Goal: Check status: Check status

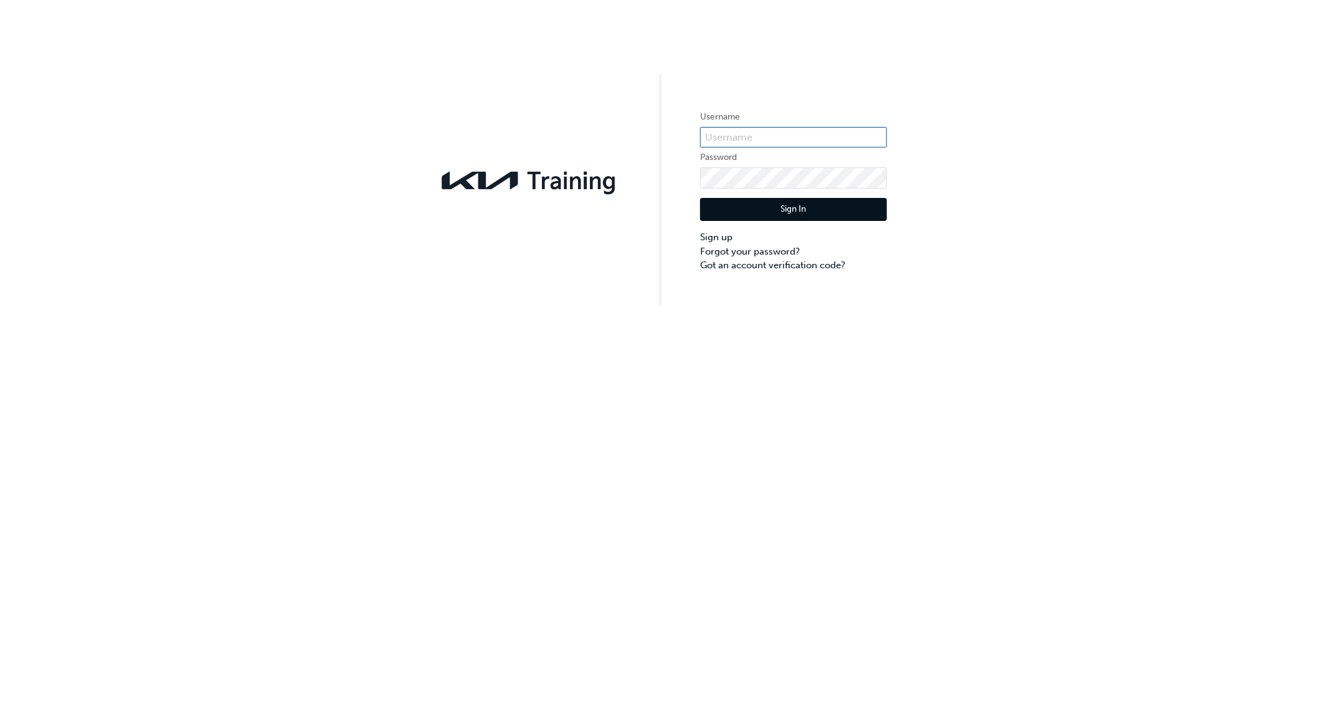
type input "KAURG474"
click at [786, 206] on button "Sign In" at bounding box center [793, 210] width 187 height 24
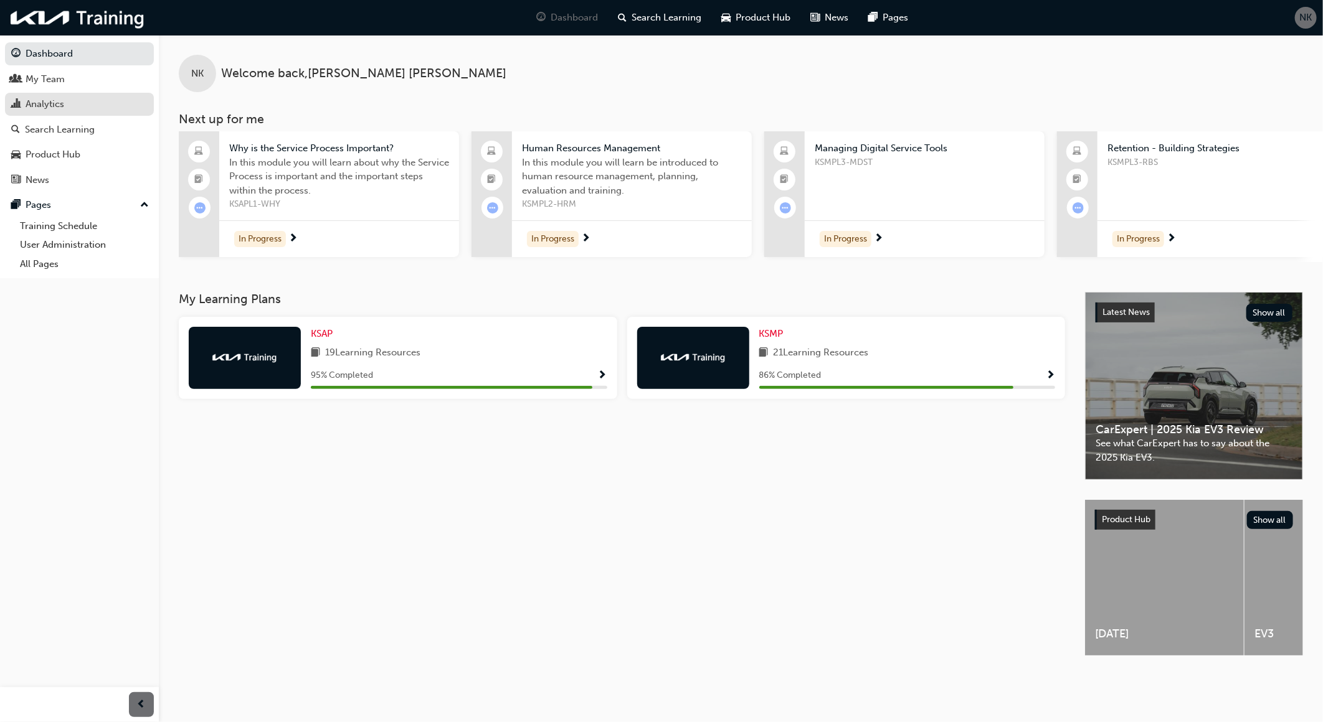
click at [60, 98] on div "Analytics" at bounding box center [79, 105] width 136 height 16
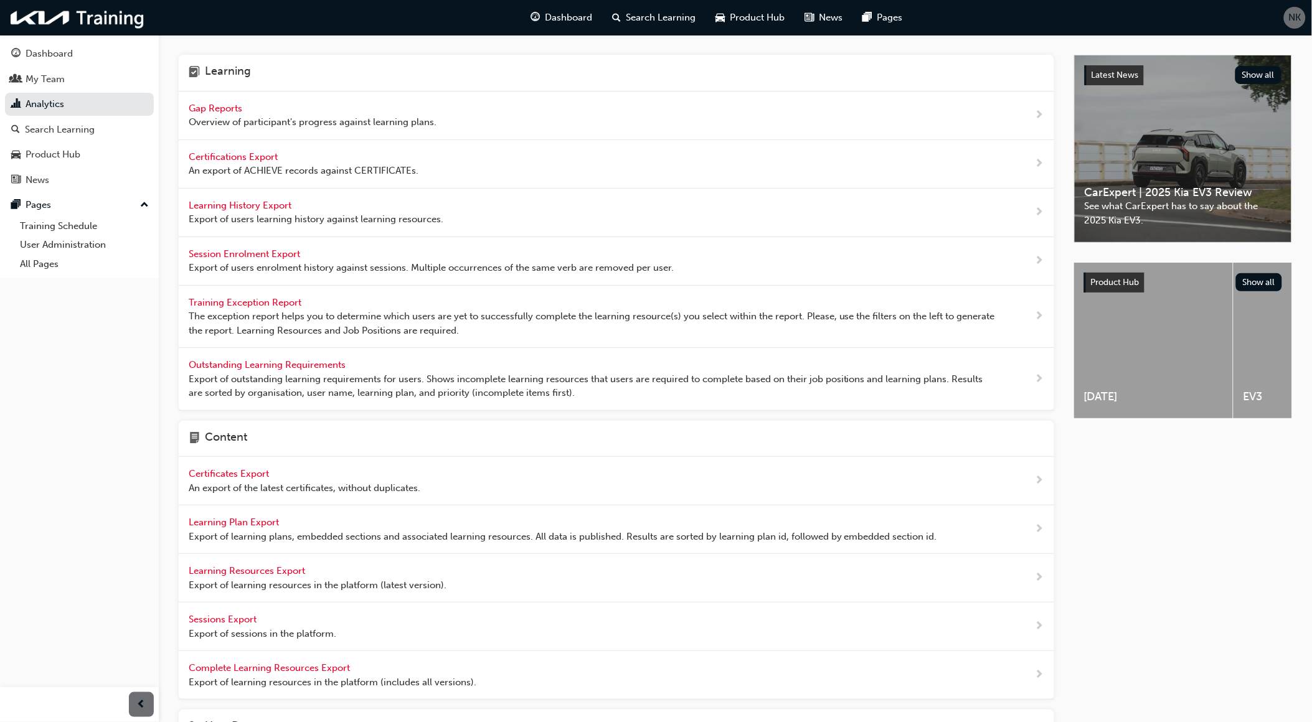
click at [219, 108] on span "Gap Reports" at bounding box center [217, 108] width 56 height 11
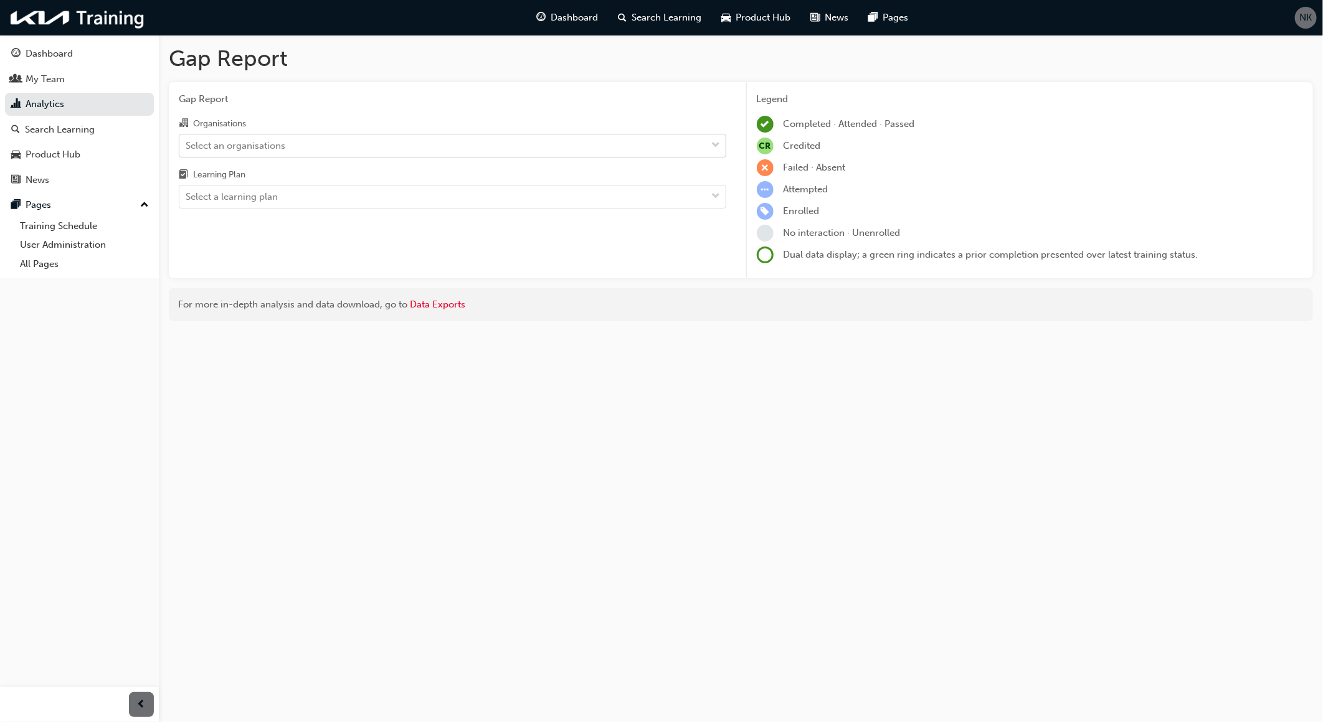
click at [256, 145] on div "Select an organisations" at bounding box center [236, 145] width 100 height 14
click at [187, 145] on input "Organisations Select an organisations" at bounding box center [186, 145] width 1 height 11
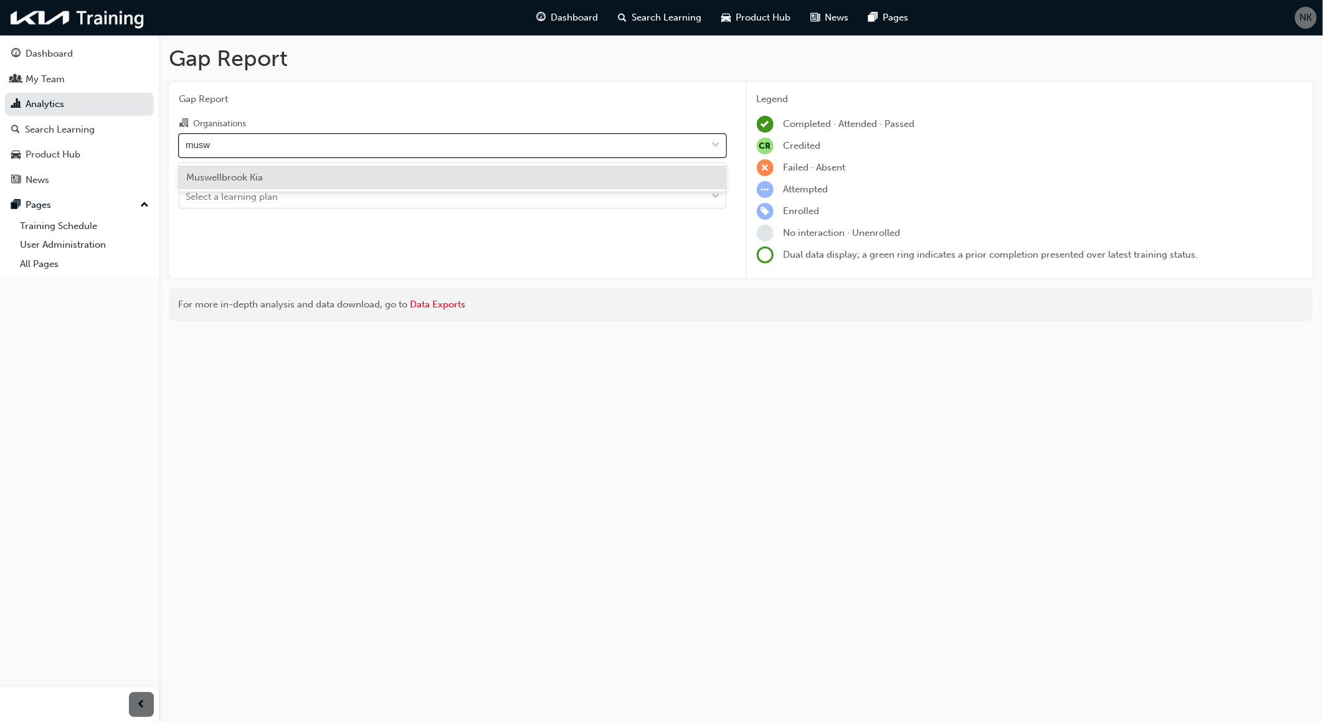
type input "muswe"
click at [241, 174] on span "Muswellbrook Kia" at bounding box center [224, 177] width 77 height 11
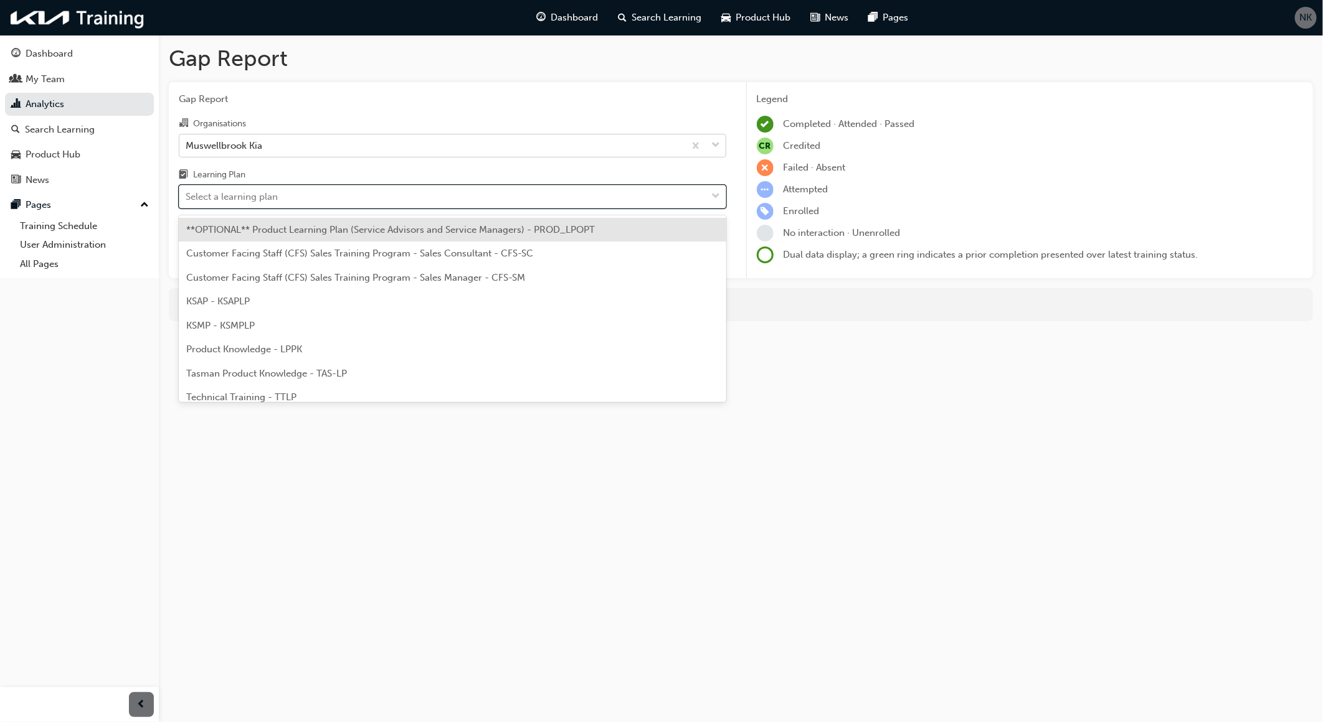
click at [249, 194] on div "Select a learning plan" at bounding box center [232, 197] width 92 height 14
click at [187, 194] on input "Learning Plan option **OPTIONAL** Product Learning Plan (Service Advisors and S…" at bounding box center [186, 196] width 1 height 11
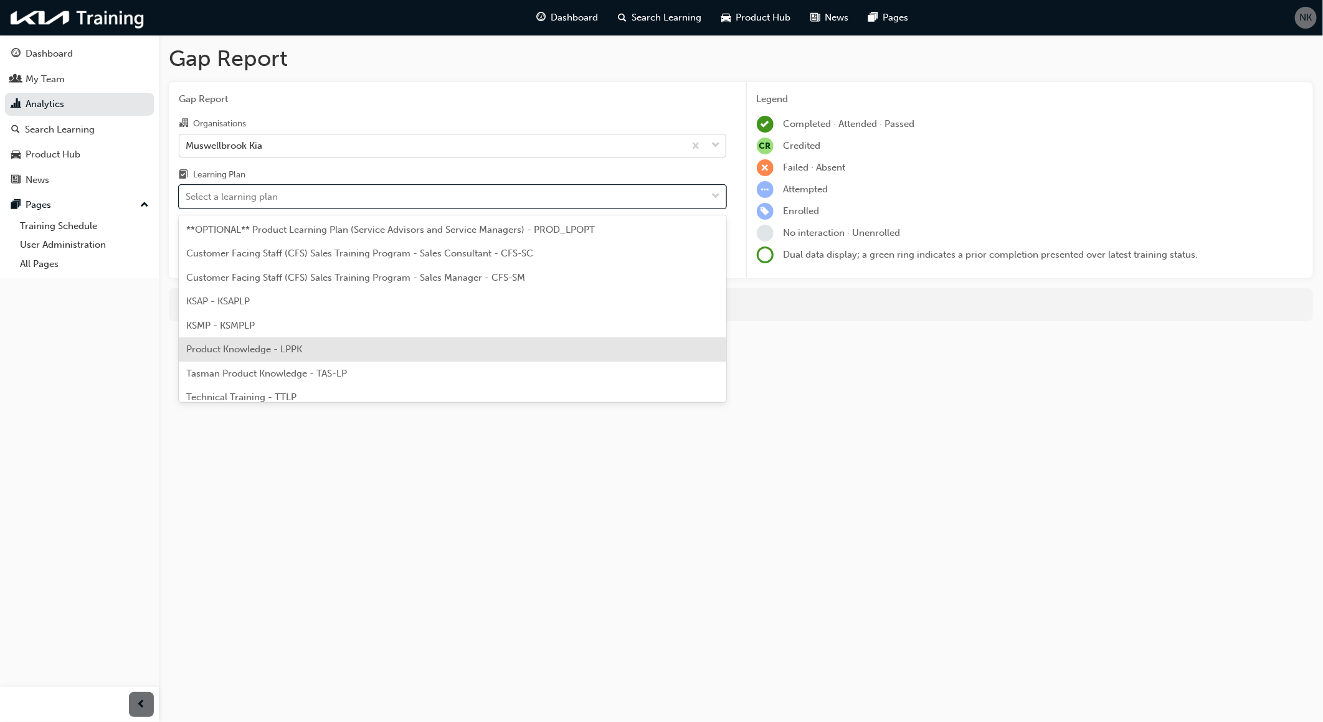
scroll to position [57, 0]
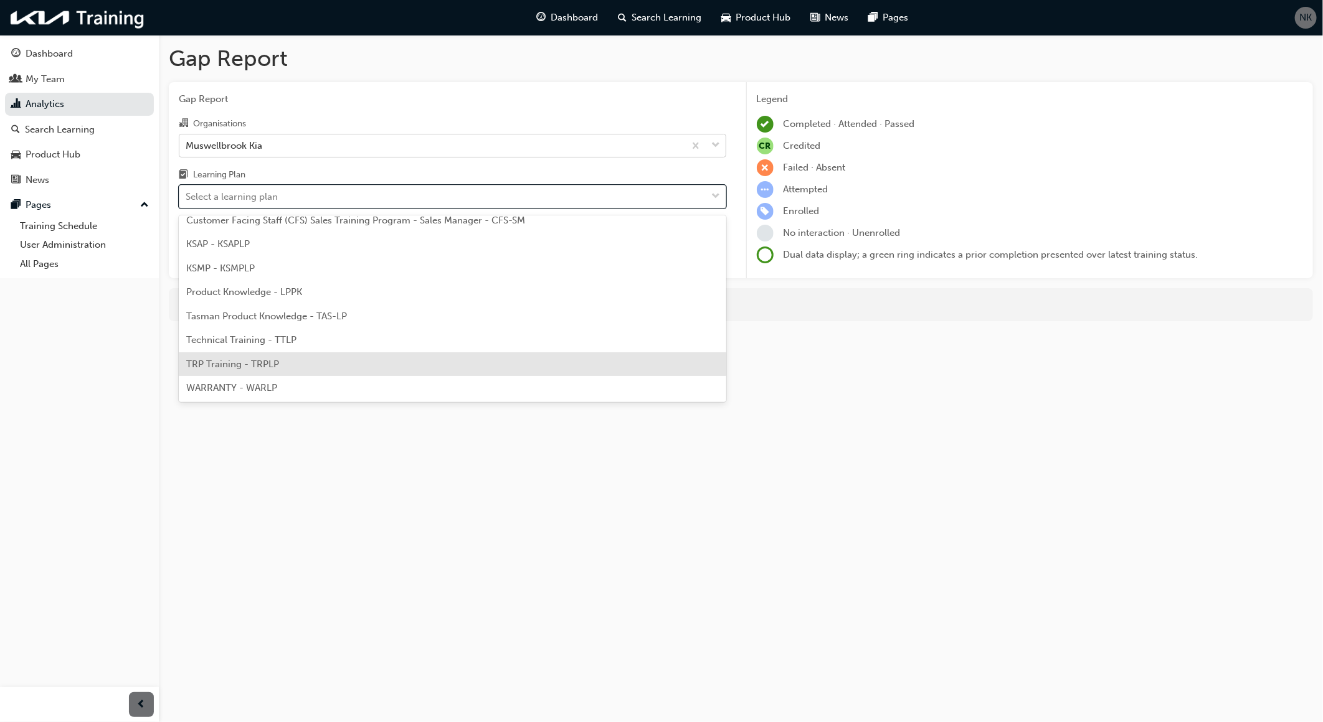
click at [250, 371] on div "TRP Training - TRPLP" at bounding box center [452, 365] width 547 height 24
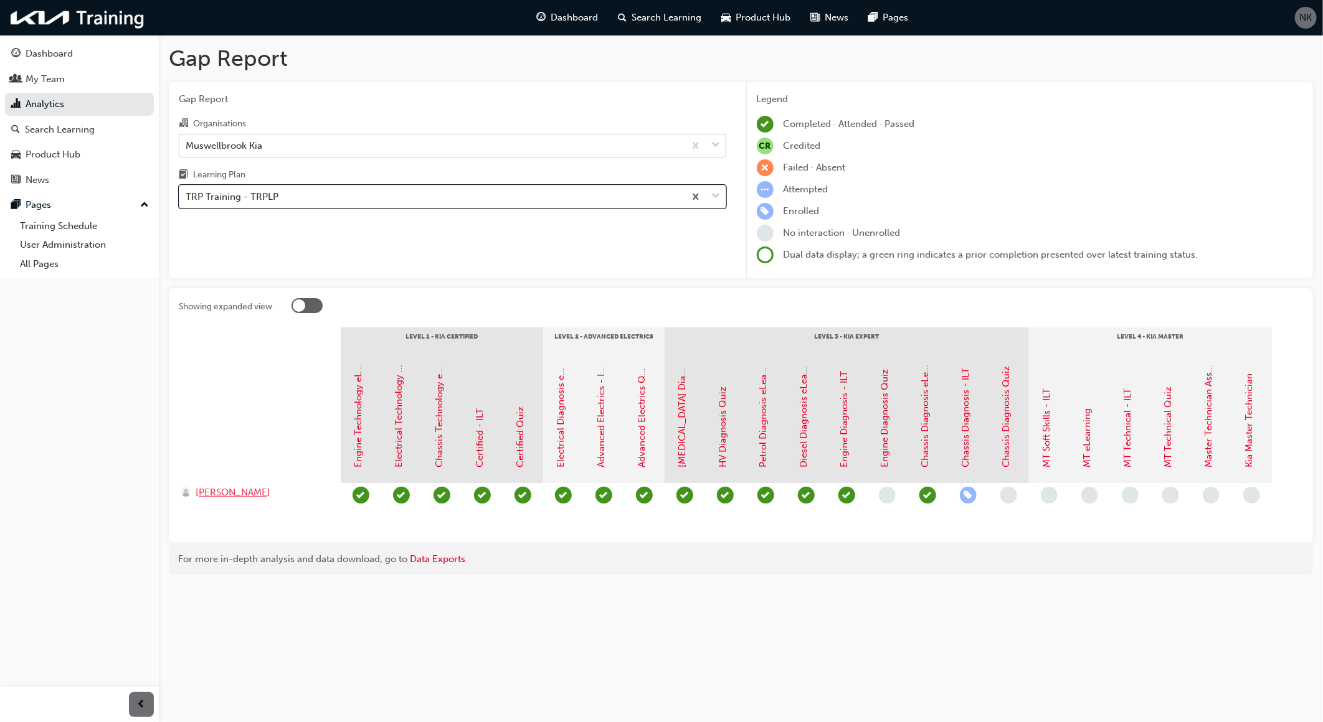
click at [245, 493] on span "[PERSON_NAME]" at bounding box center [233, 493] width 75 height 14
click at [234, 493] on span "[PERSON_NAME]" at bounding box center [233, 493] width 75 height 14
